Goal: Check status: Check status

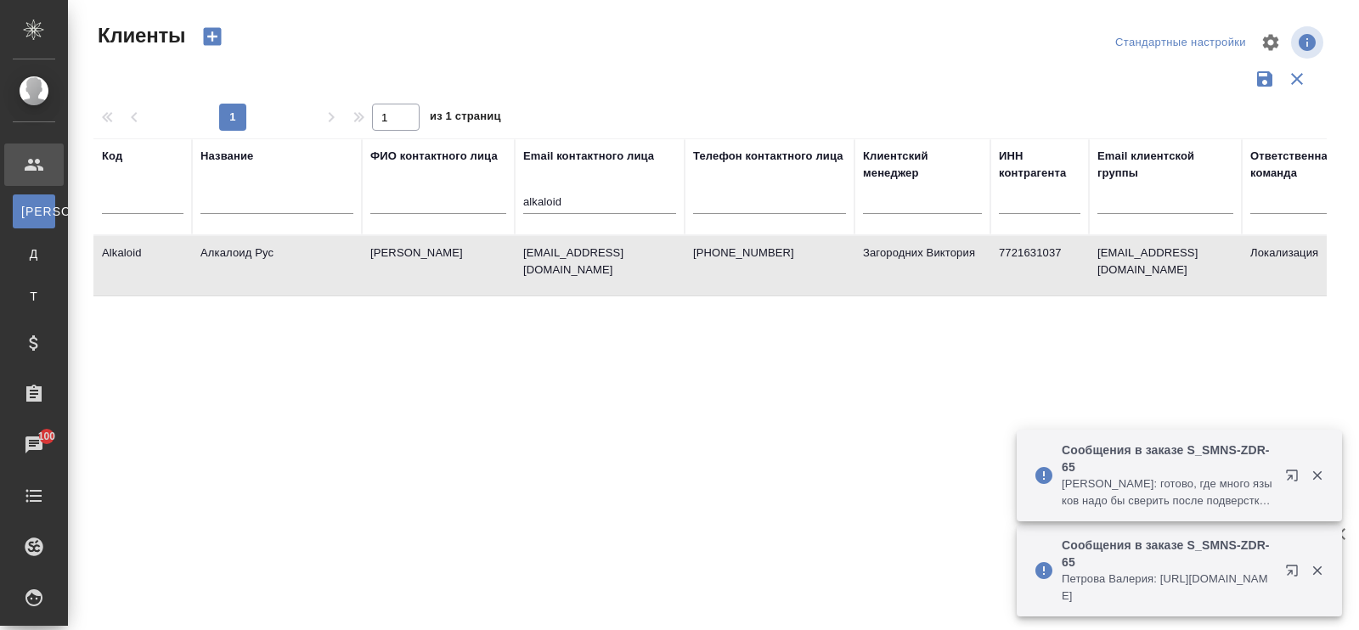
select select "RU"
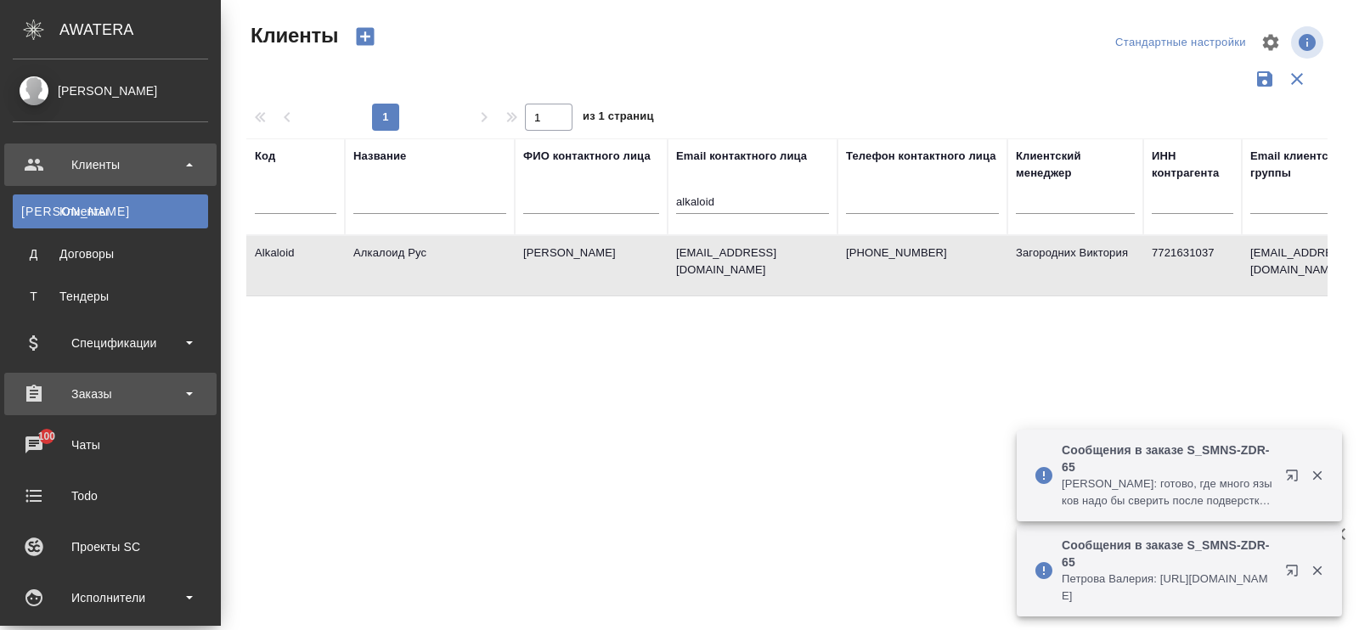
click at [97, 394] on div "Заказы" at bounding box center [110, 393] width 195 height 25
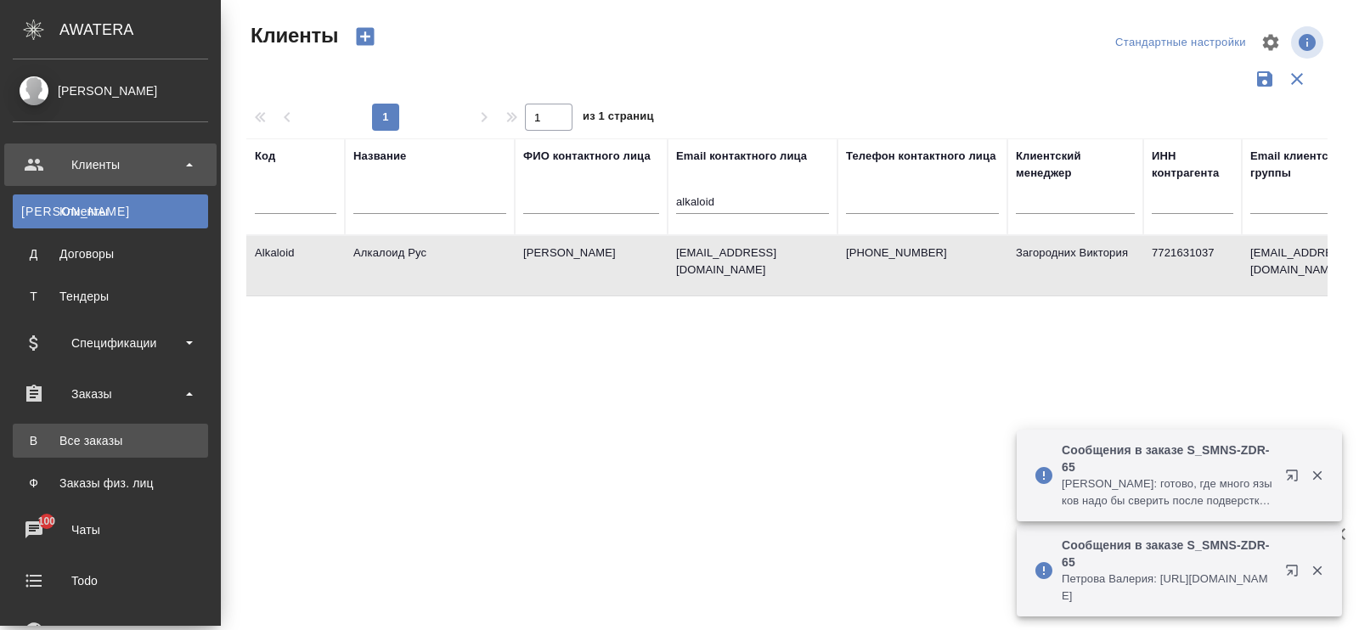
click at [85, 437] on div "Все заказы" at bounding box center [110, 440] width 178 height 17
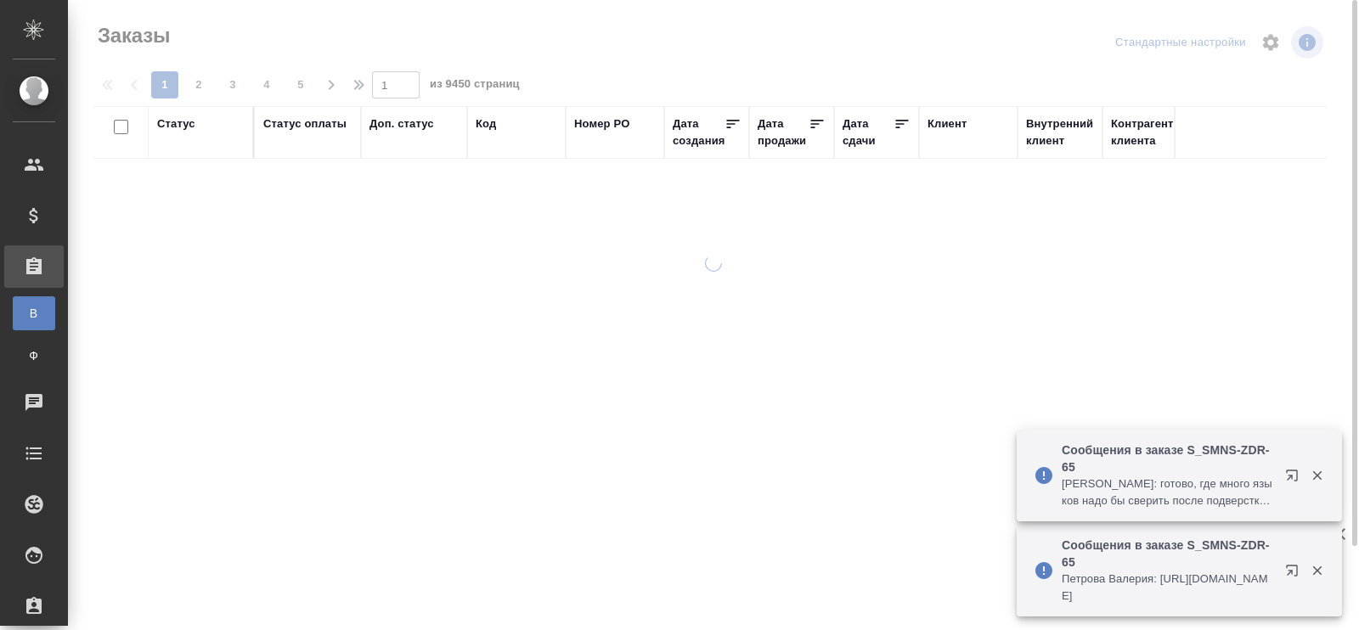
click at [481, 119] on div "Код" at bounding box center [486, 124] width 20 height 17
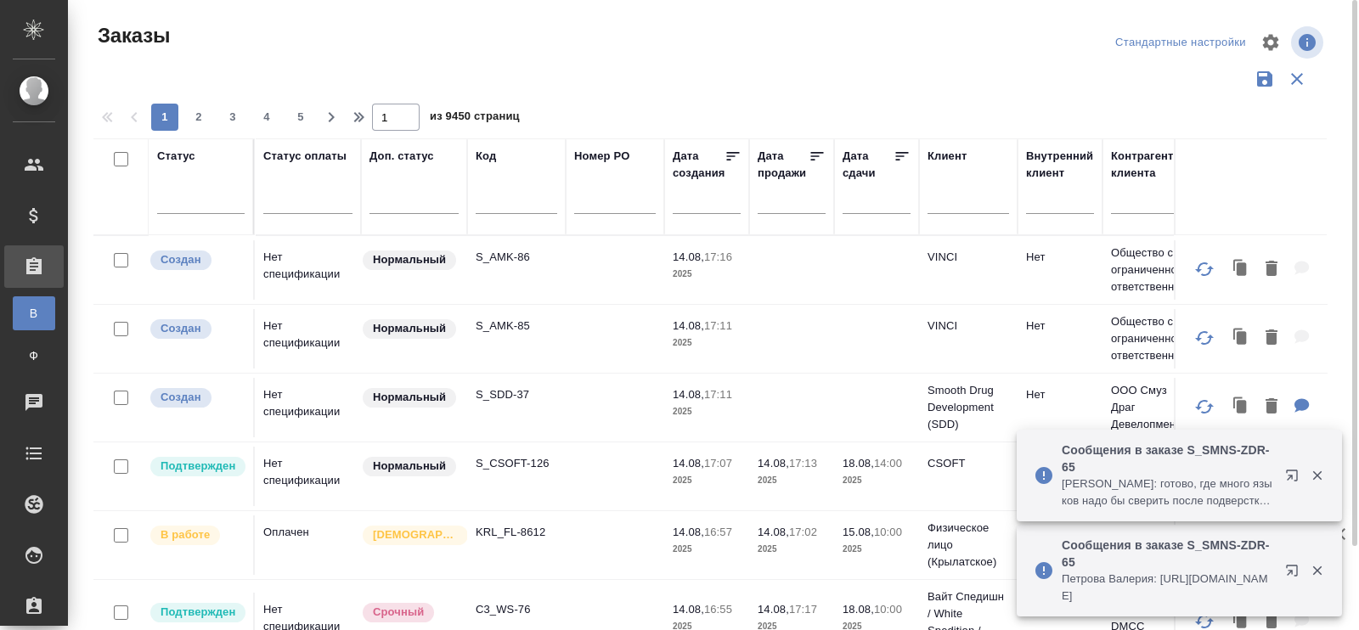
click at [496, 198] on input "text" at bounding box center [517, 203] width 82 height 21
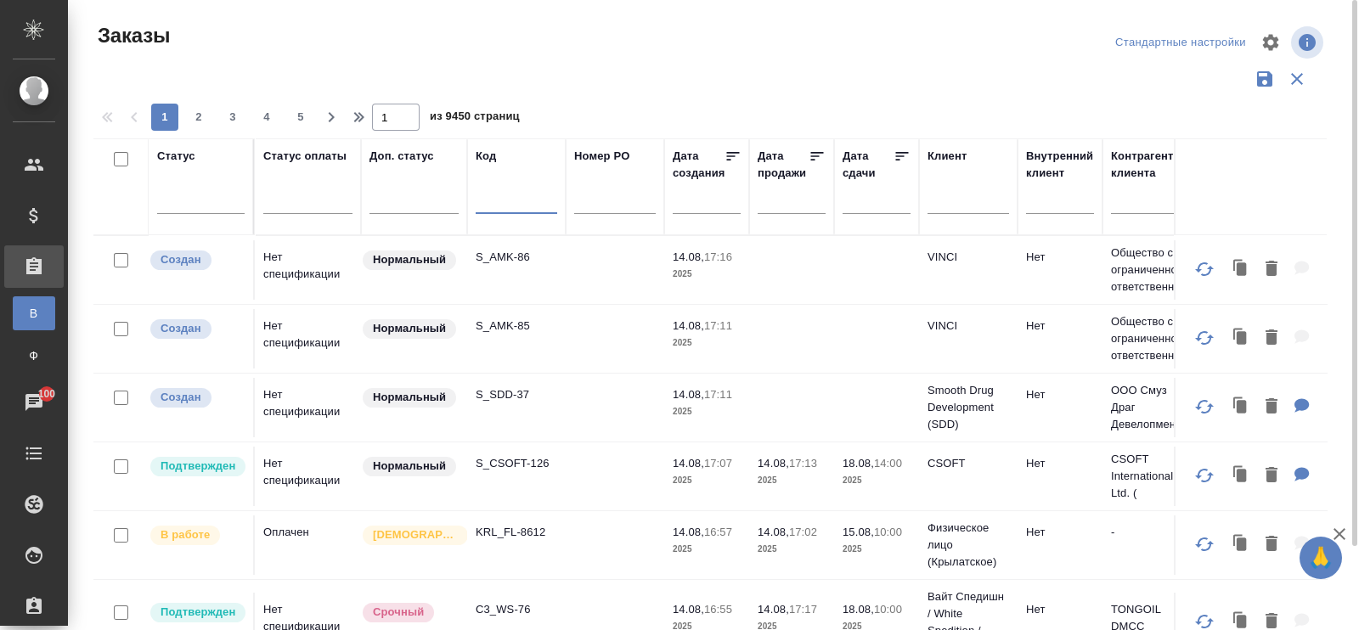
paste input "V_FL-789"
type input "V_FL-789"
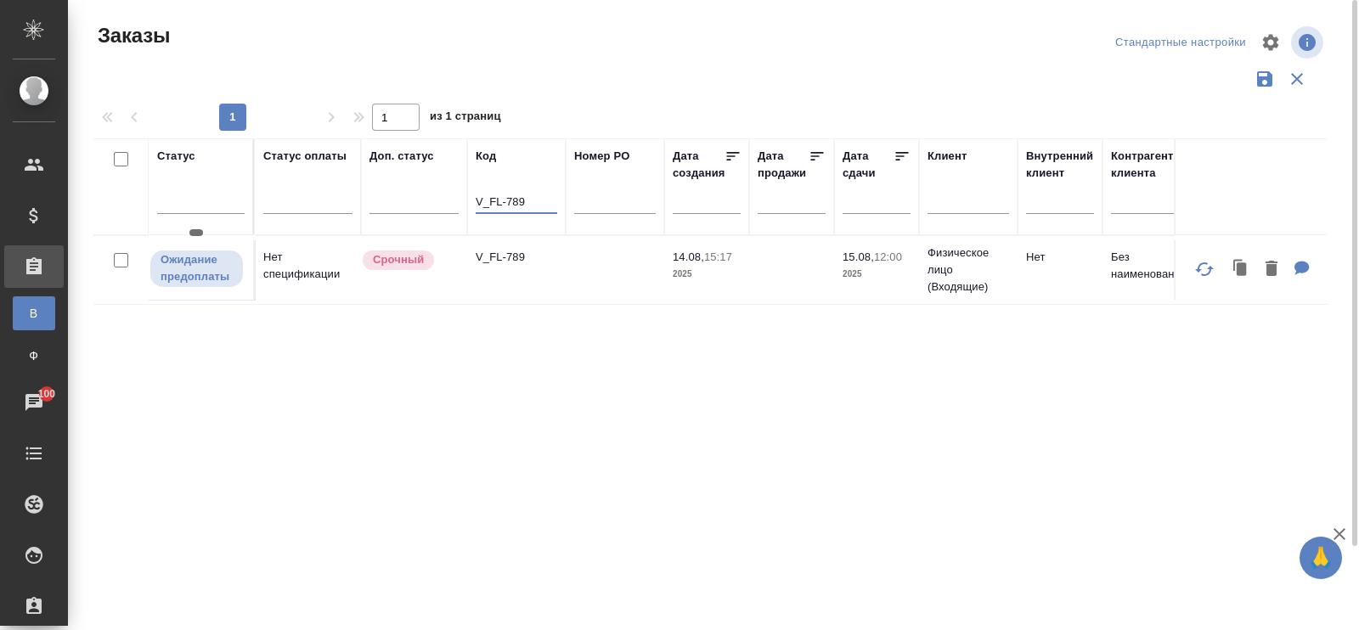
click at [209, 268] on p "Ожидание предоплаты" at bounding box center [197, 268] width 72 height 34
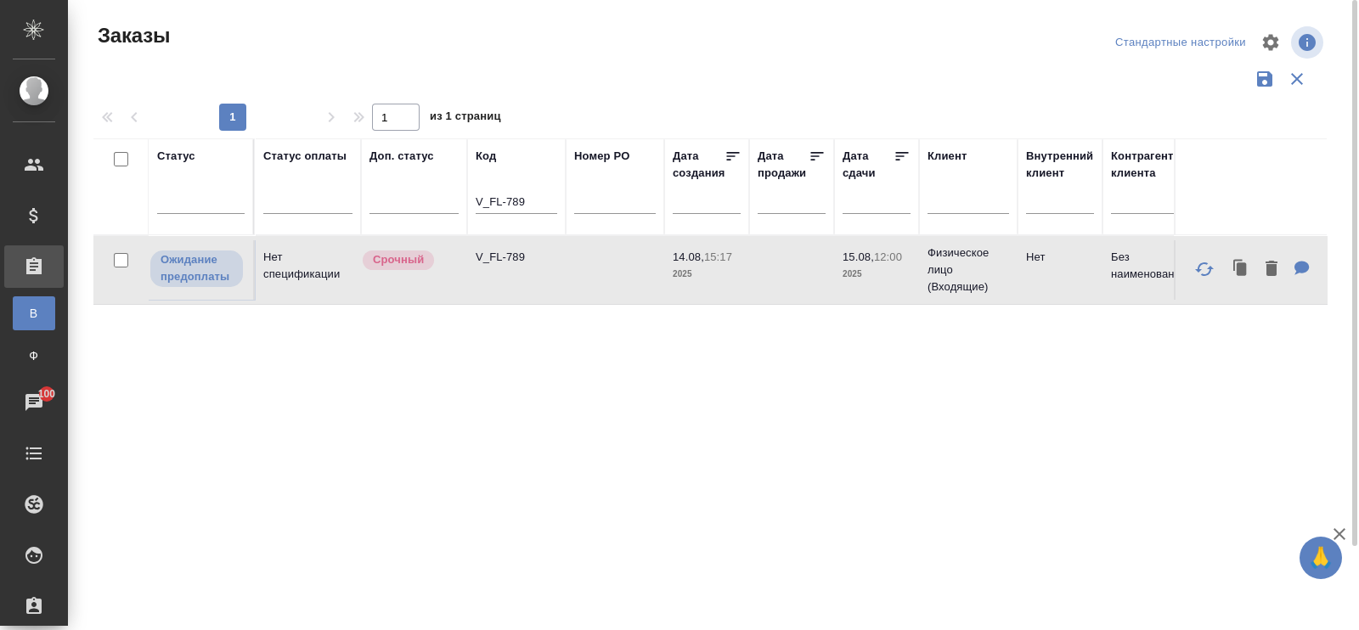
click at [281, 268] on td "Нет спецификации" at bounding box center [308, 269] width 106 height 59
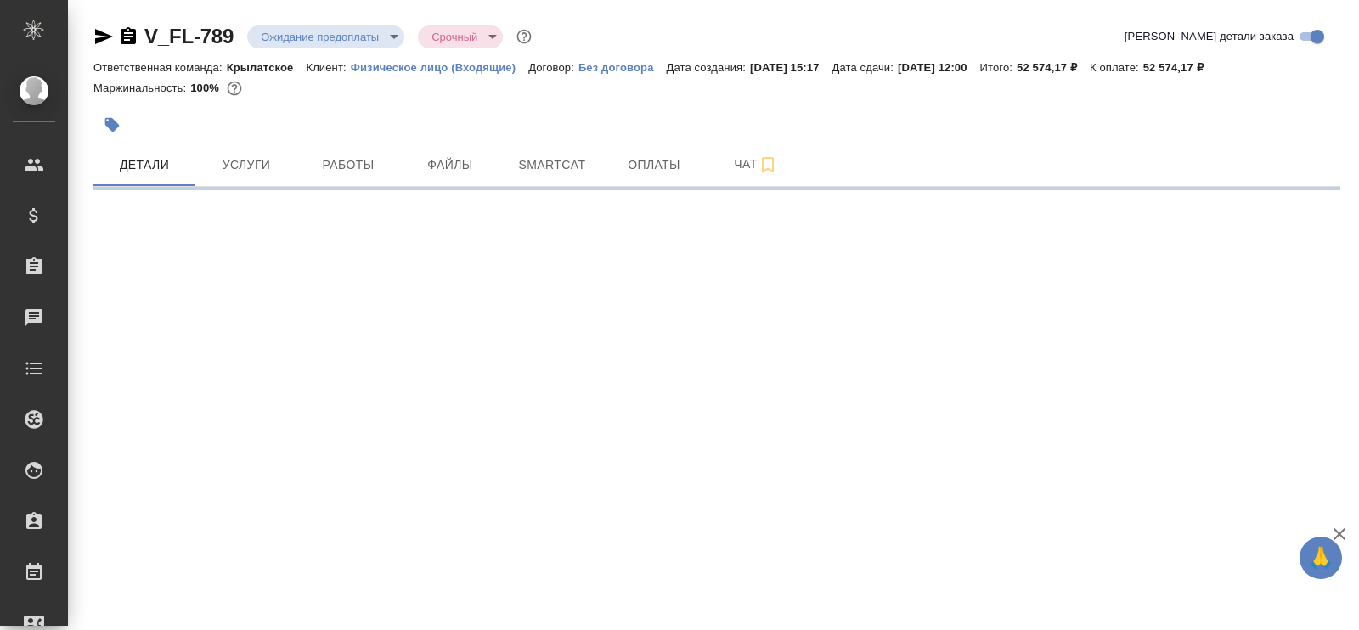
select select "RU"
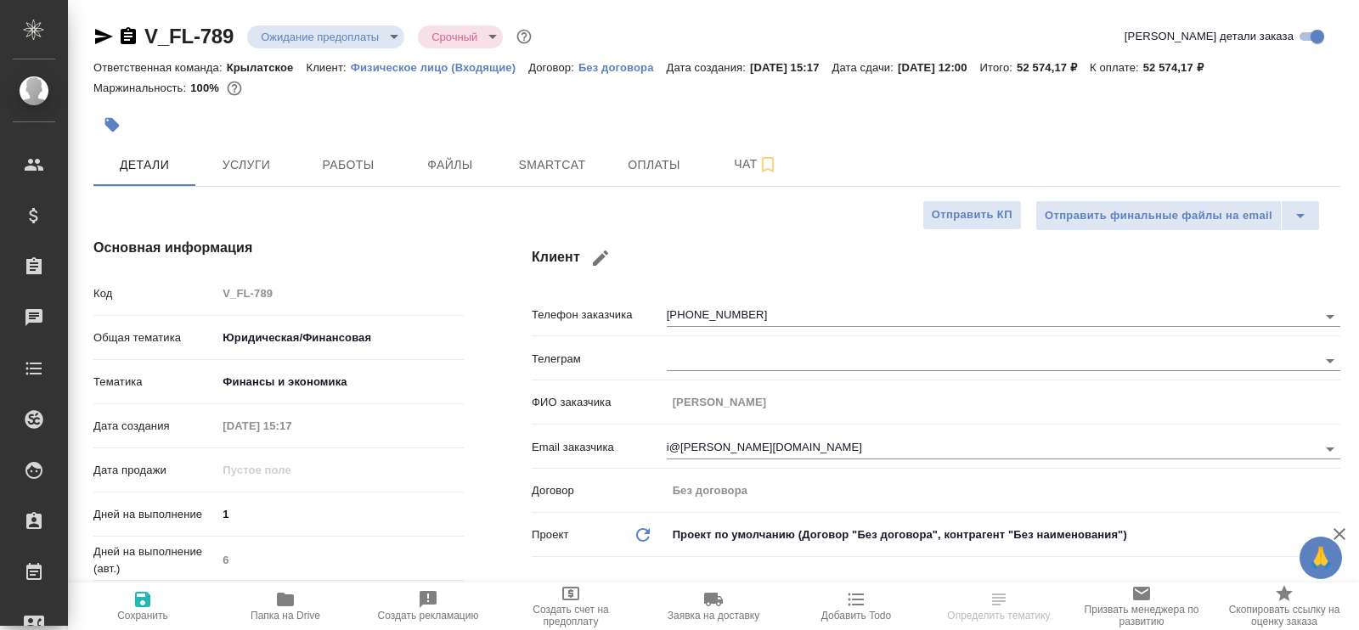
type textarea "x"
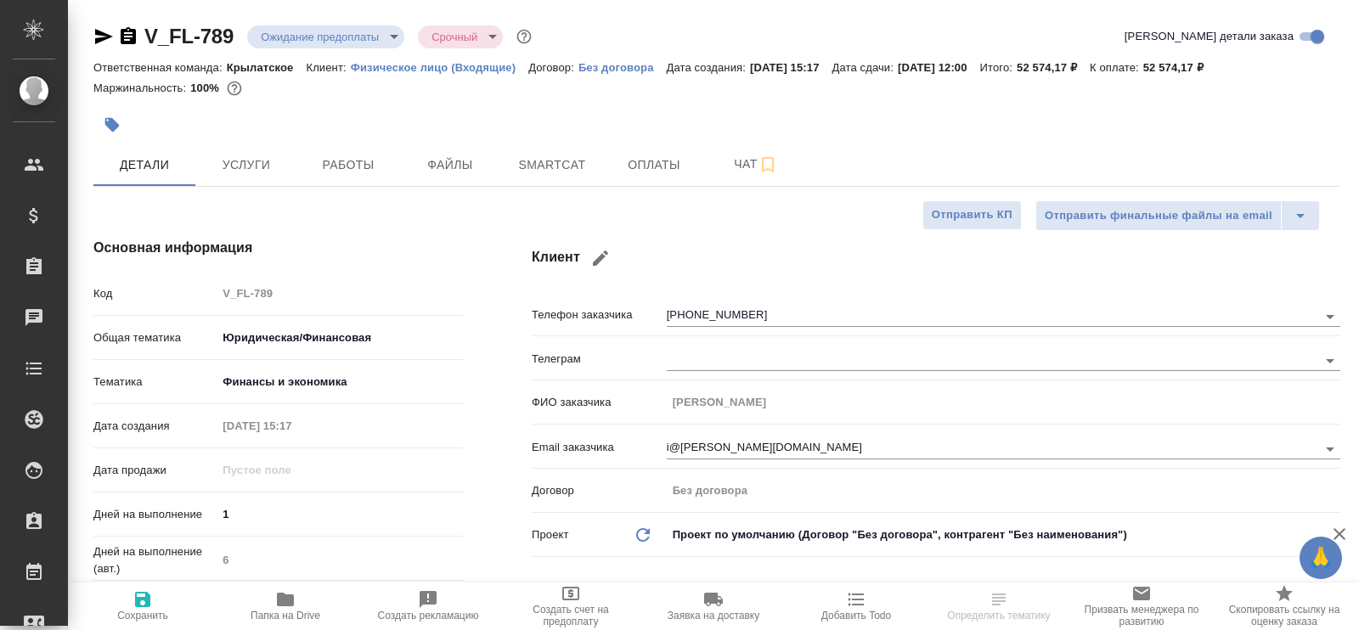
type textarea "x"
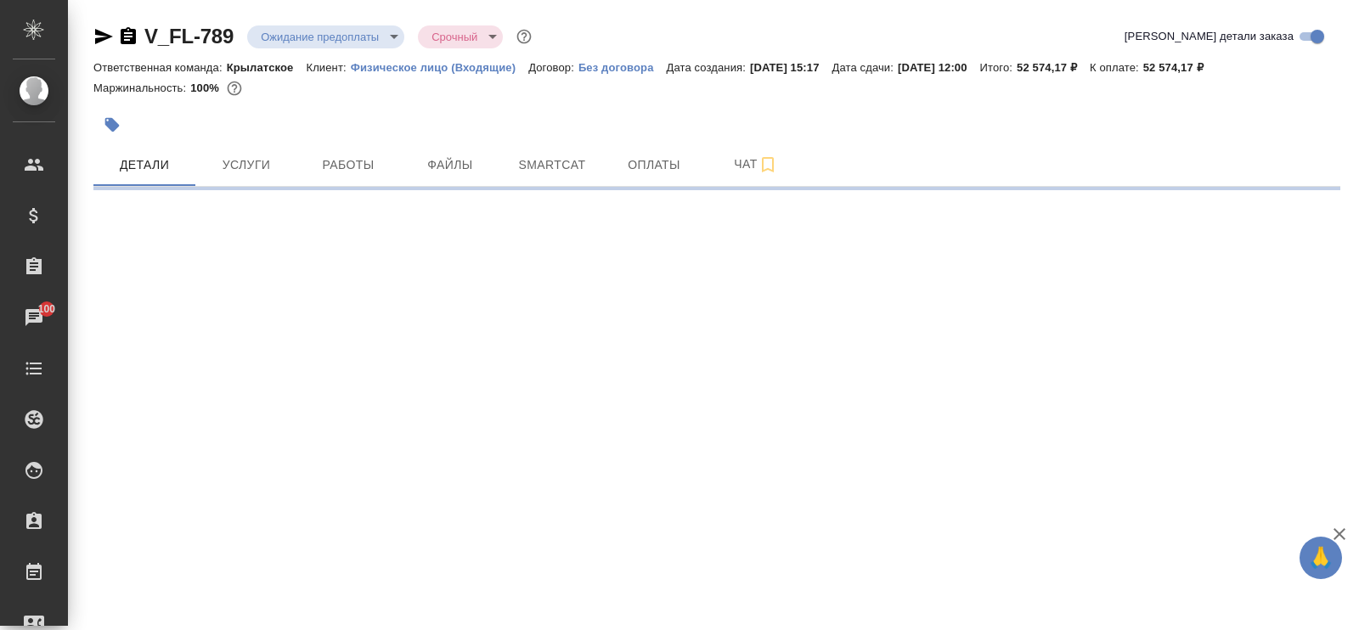
select select "RU"
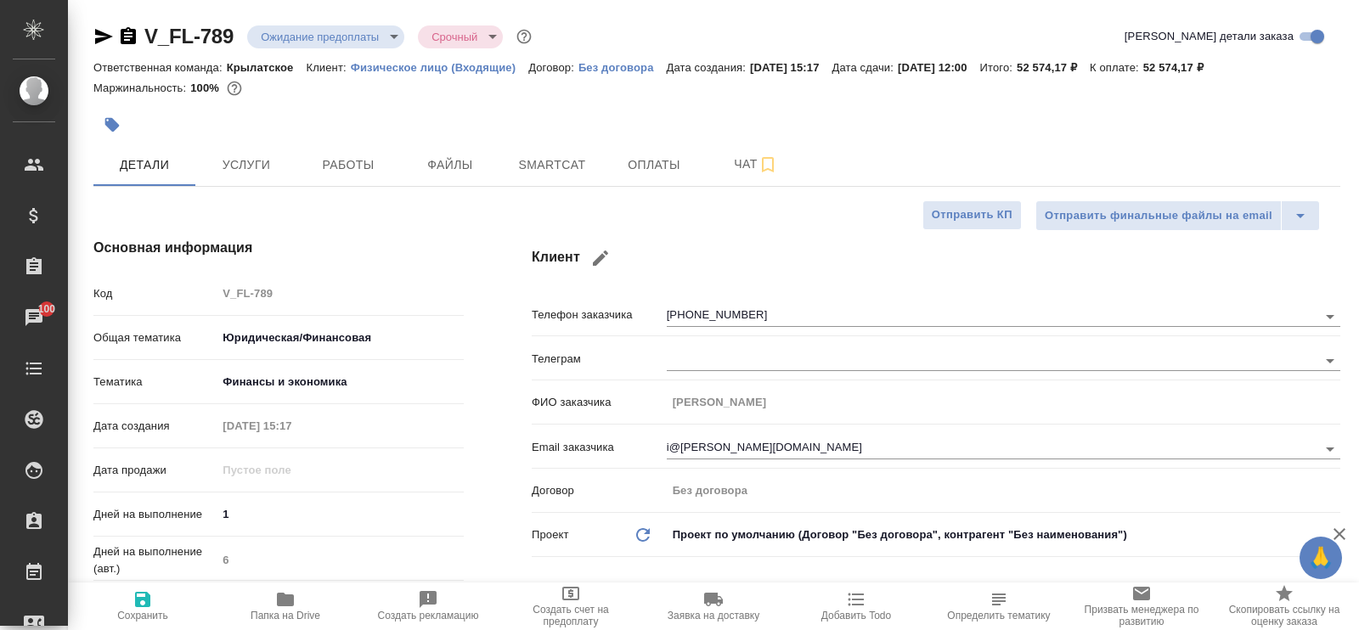
type textarea "x"
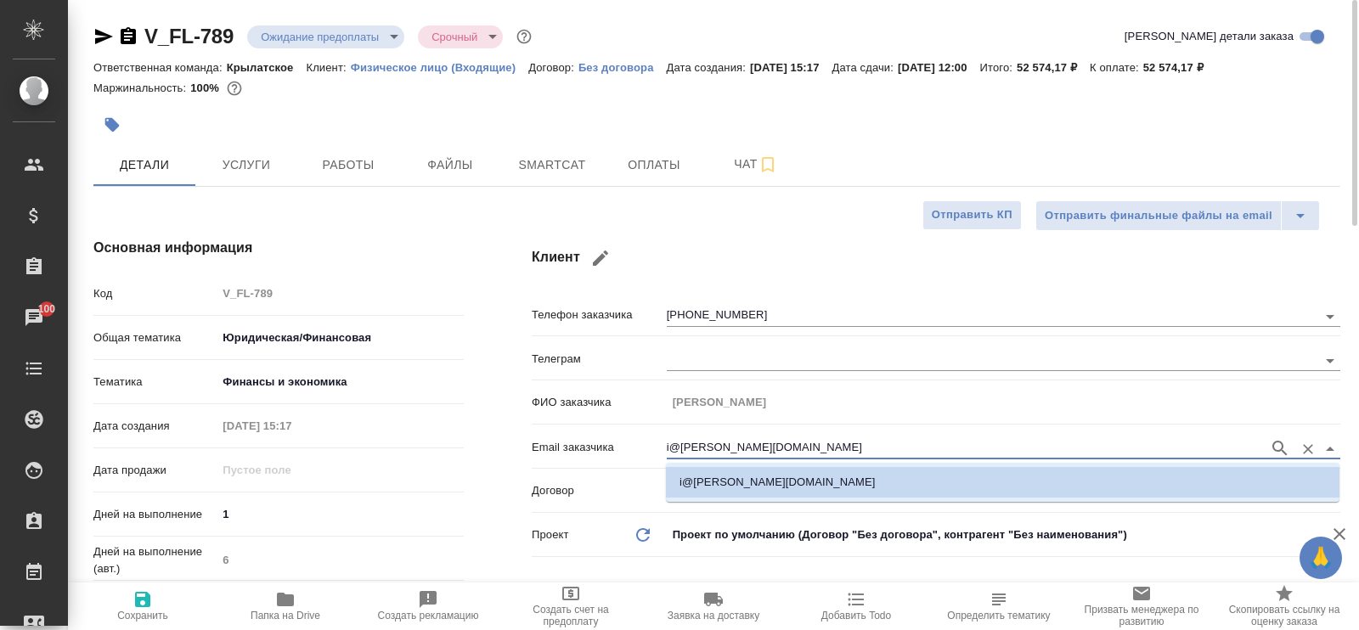
drag, startPoint x: 739, startPoint y: 448, endPoint x: 676, endPoint y: 452, distance: 63.0
click at [676, 452] on input "i@jett.ru" at bounding box center [964, 448] width 594 height 20
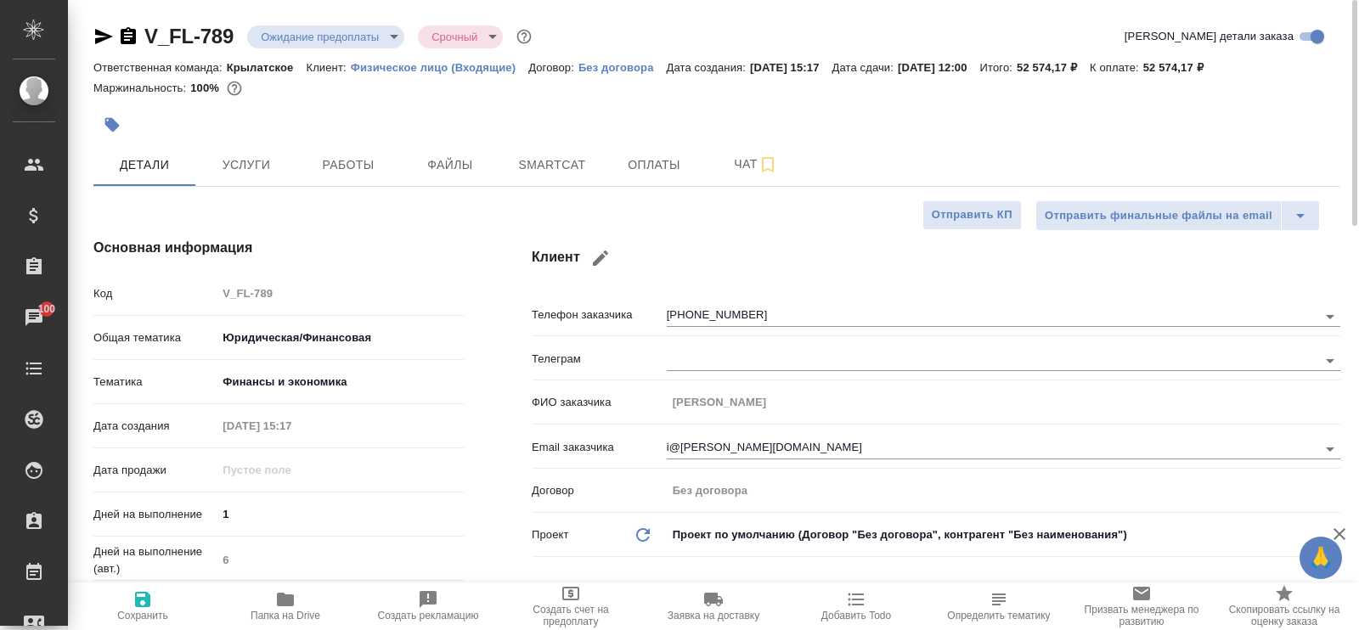
type textarea "x"
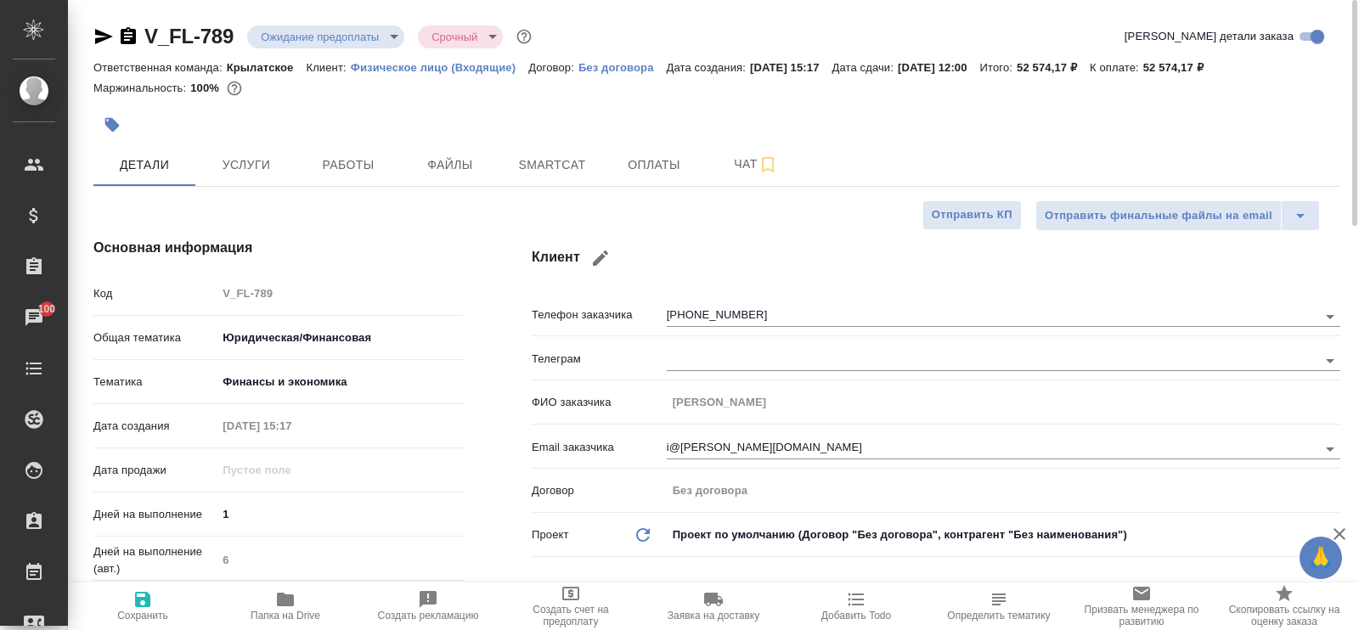
type textarea "x"
click at [255, 164] on span "Услуги" at bounding box center [247, 165] width 82 height 21
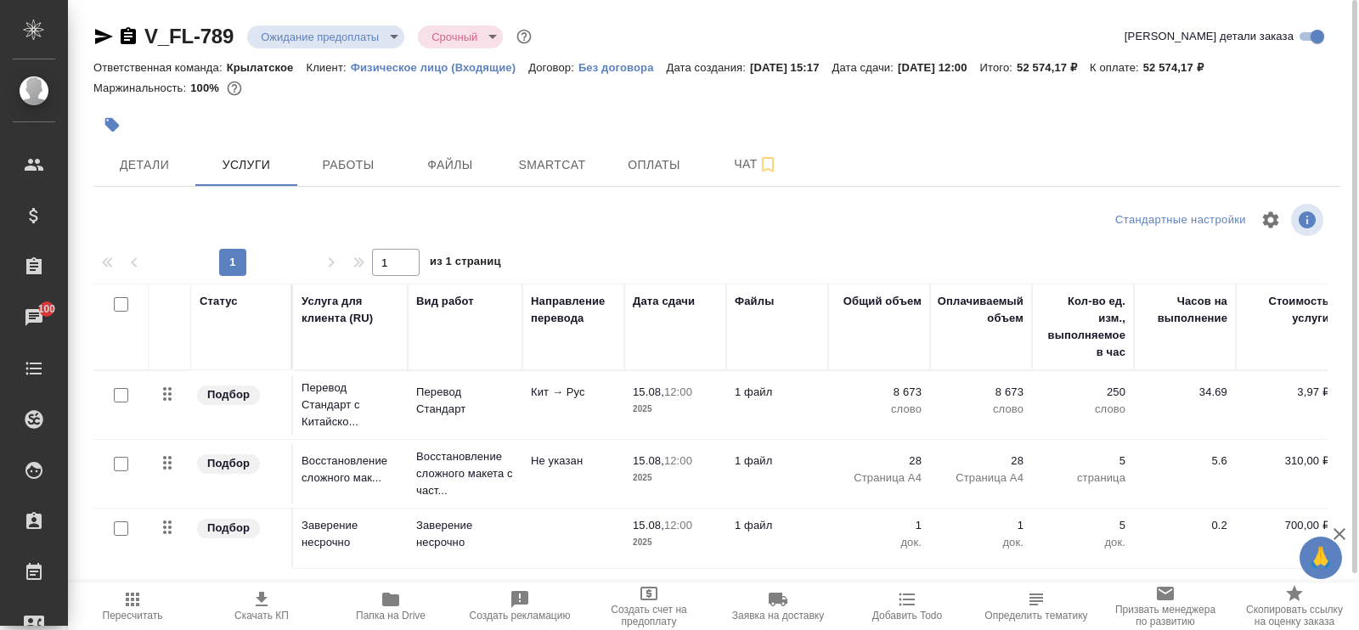
click at [820, 399] on td "1 файл" at bounding box center [777, 404] width 102 height 59
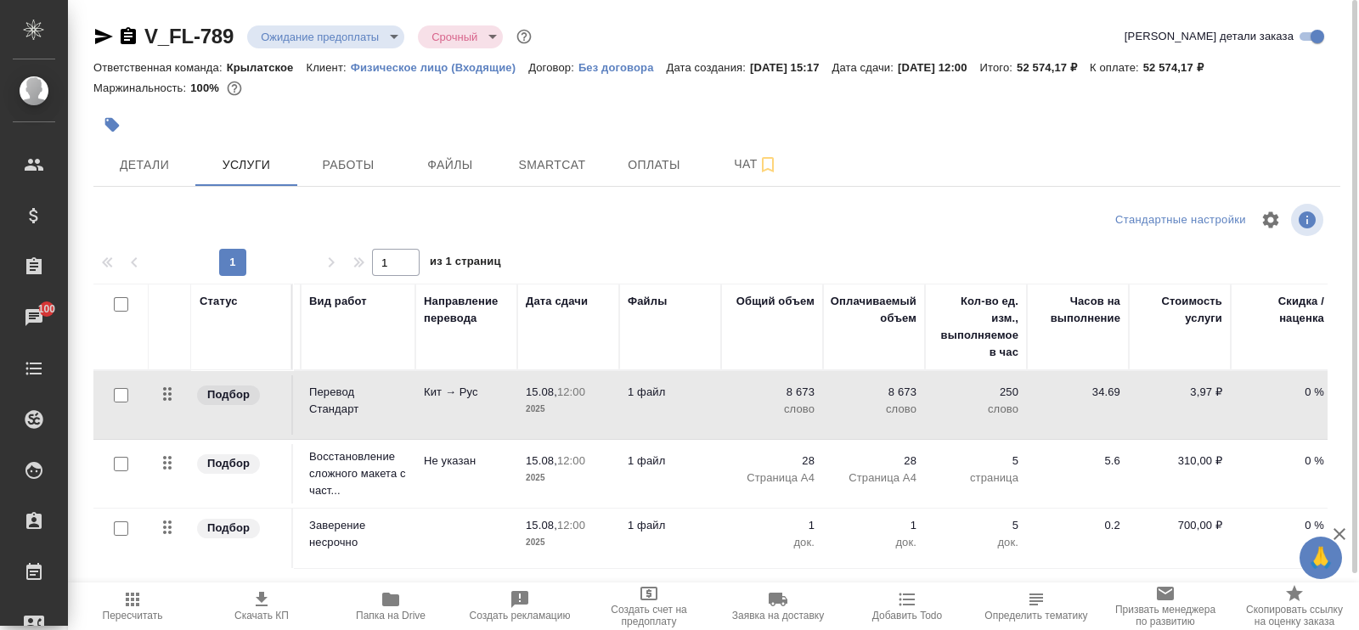
scroll to position [0, 318]
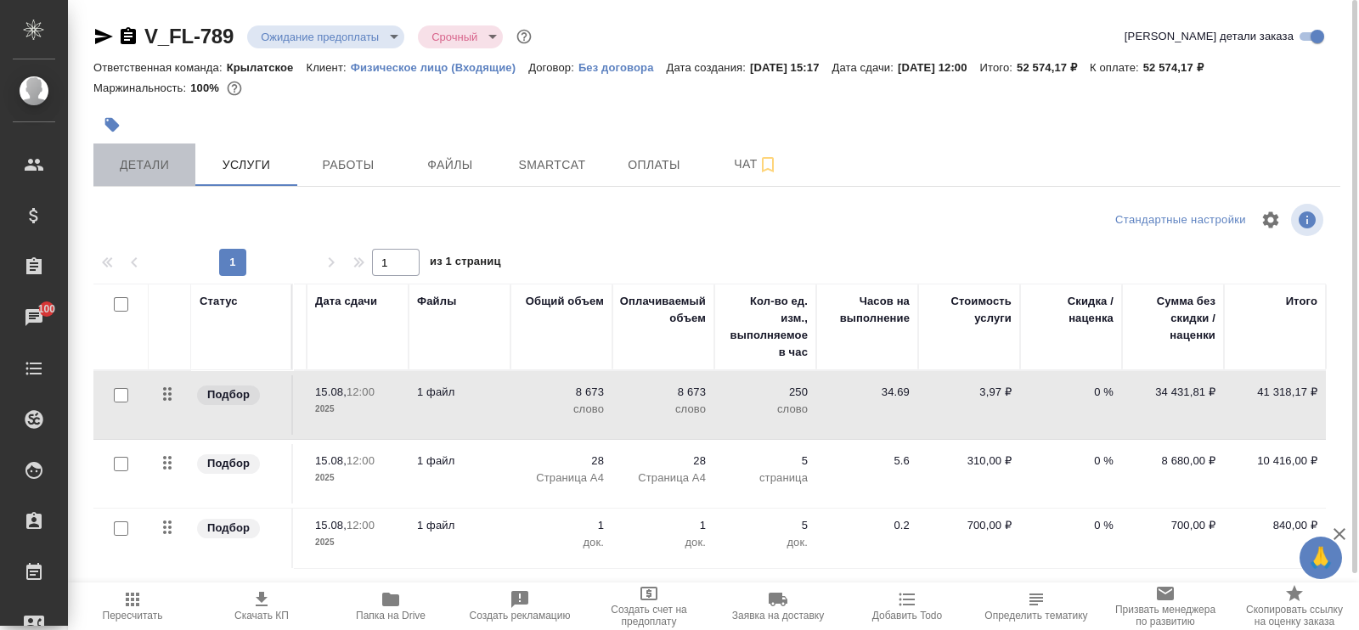
click at [164, 158] on span "Детали" at bounding box center [145, 165] width 82 height 21
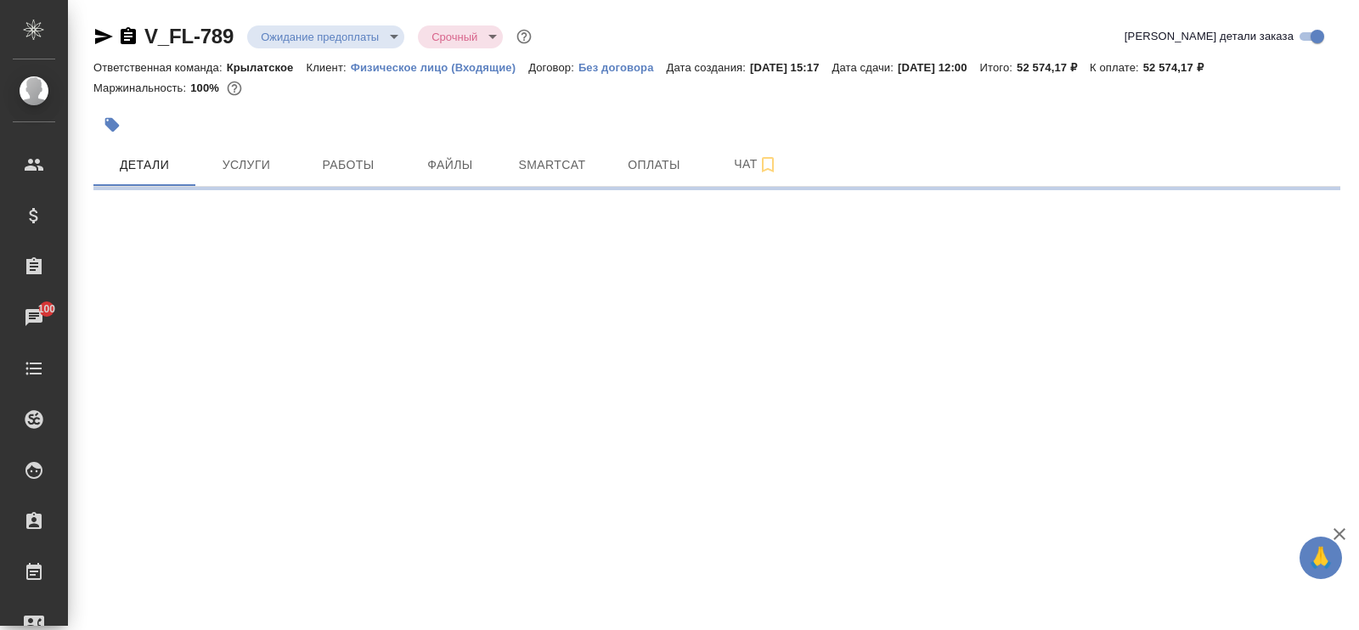
select select "RU"
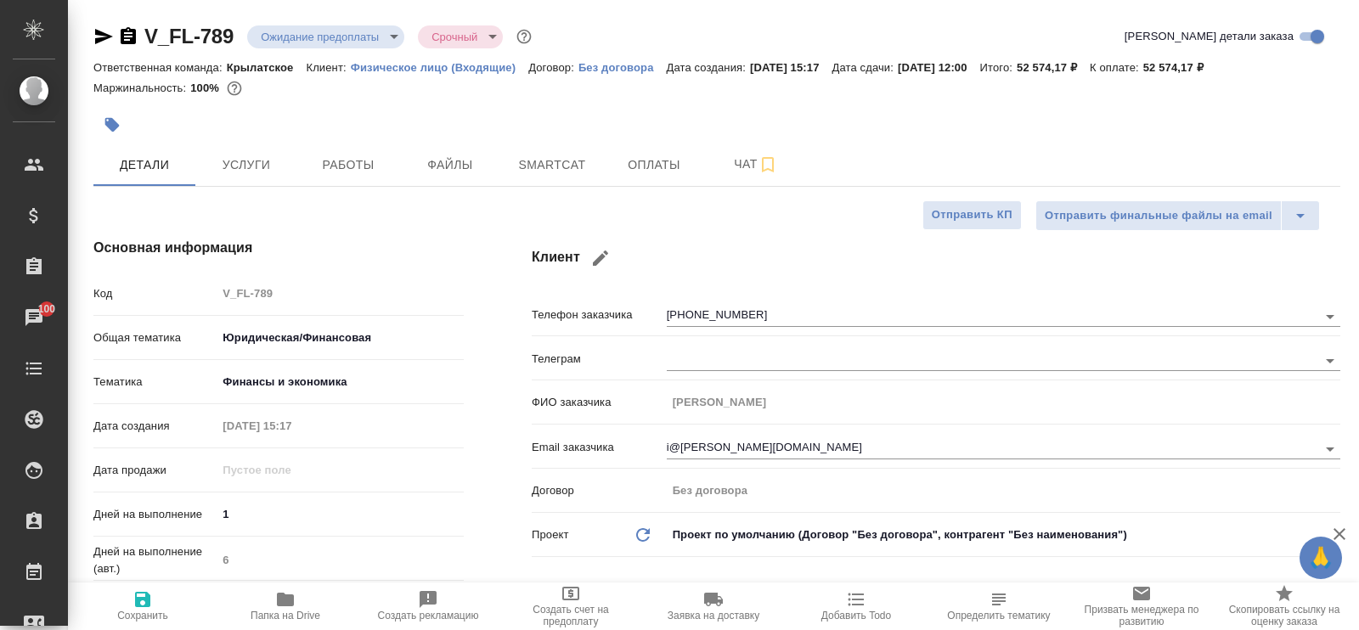
type textarea "x"
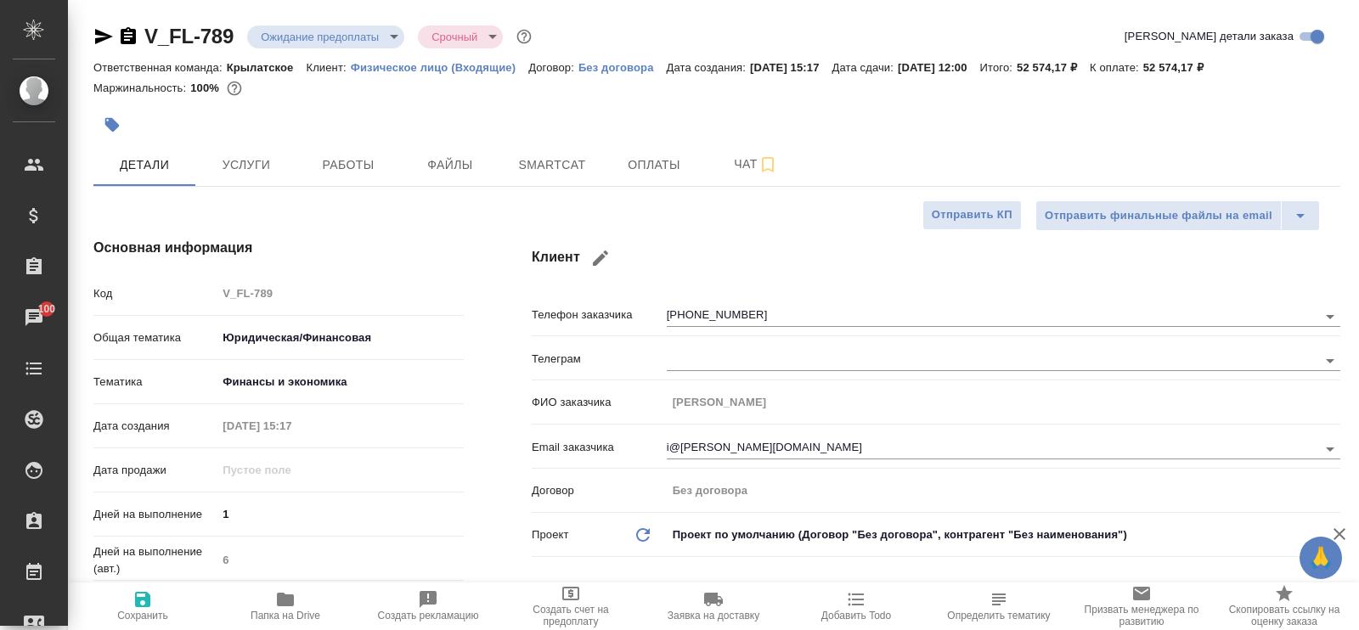
type textarea "x"
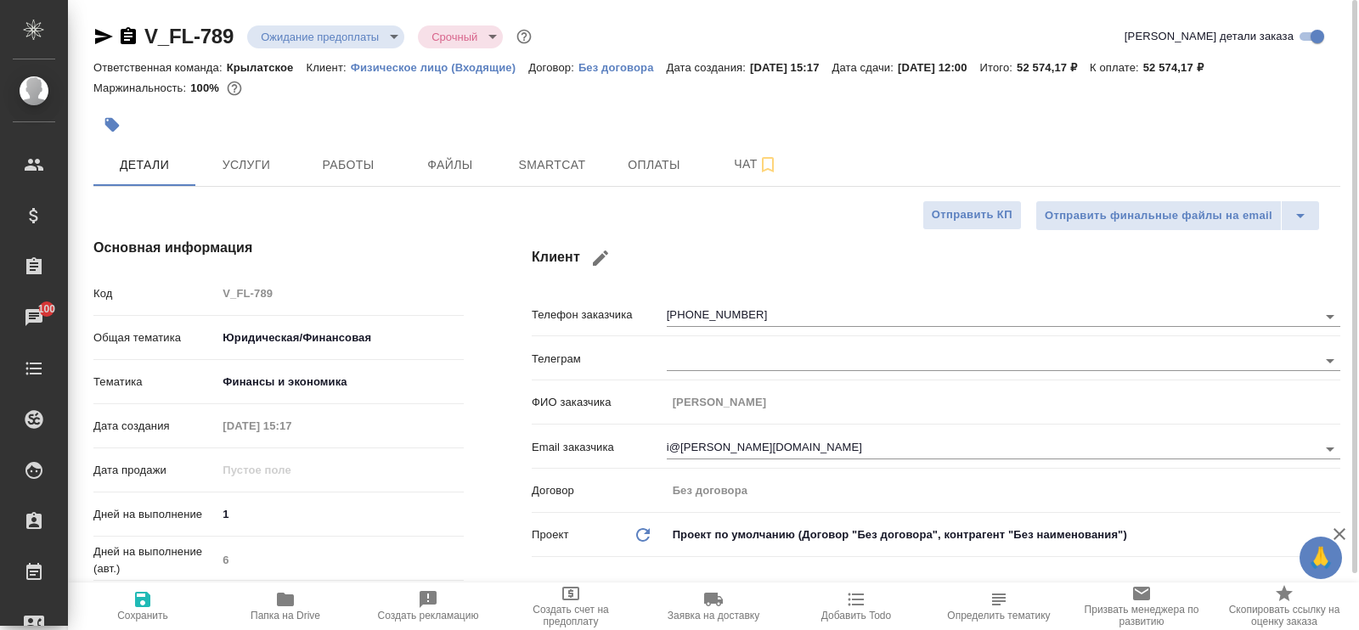
type textarea "x"
